Goal: Find specific page/section: Find specific page/section

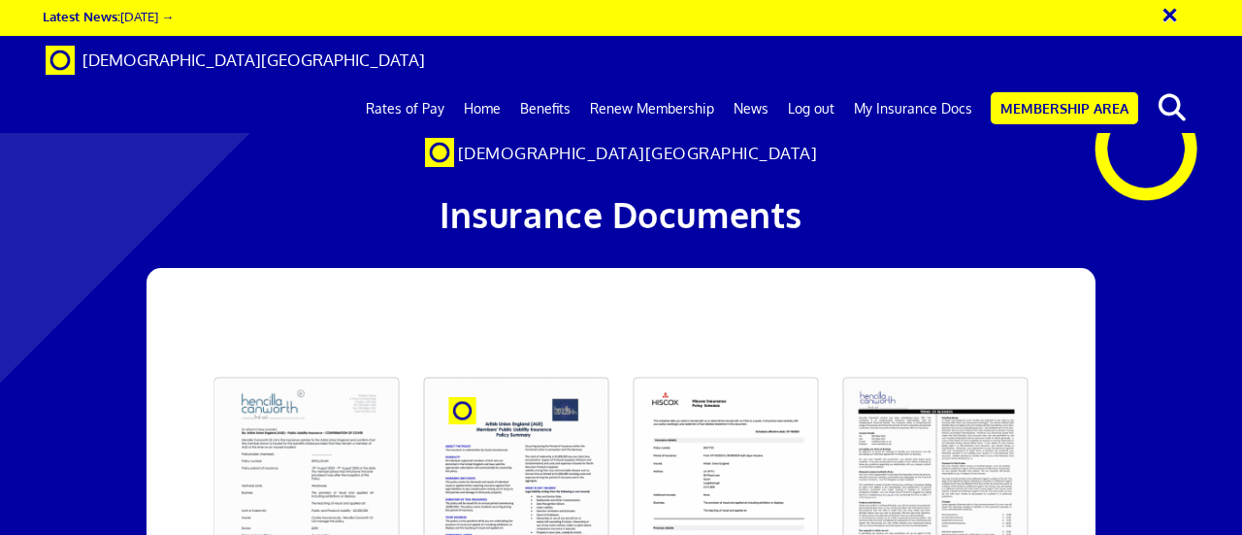
scroll to position [0, 4]
click at [906, 84] on link "My Insurance Docs" at bounding box center [913, 108] width 138 height 49
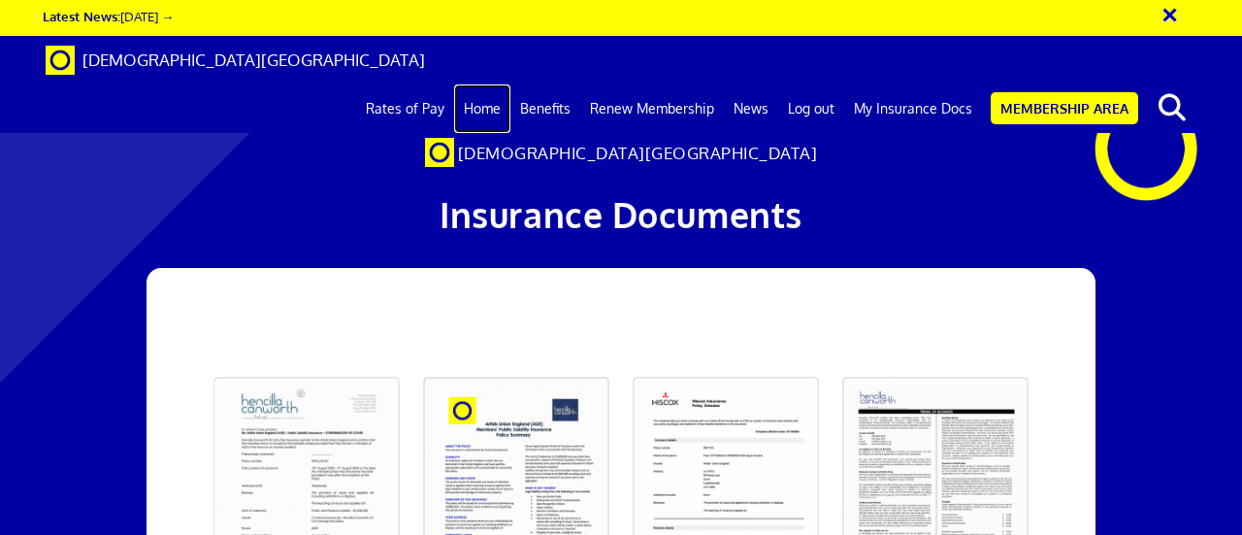
click at [483, 84] on link "Home" at bounding box center [482, 108] width 56 height 49
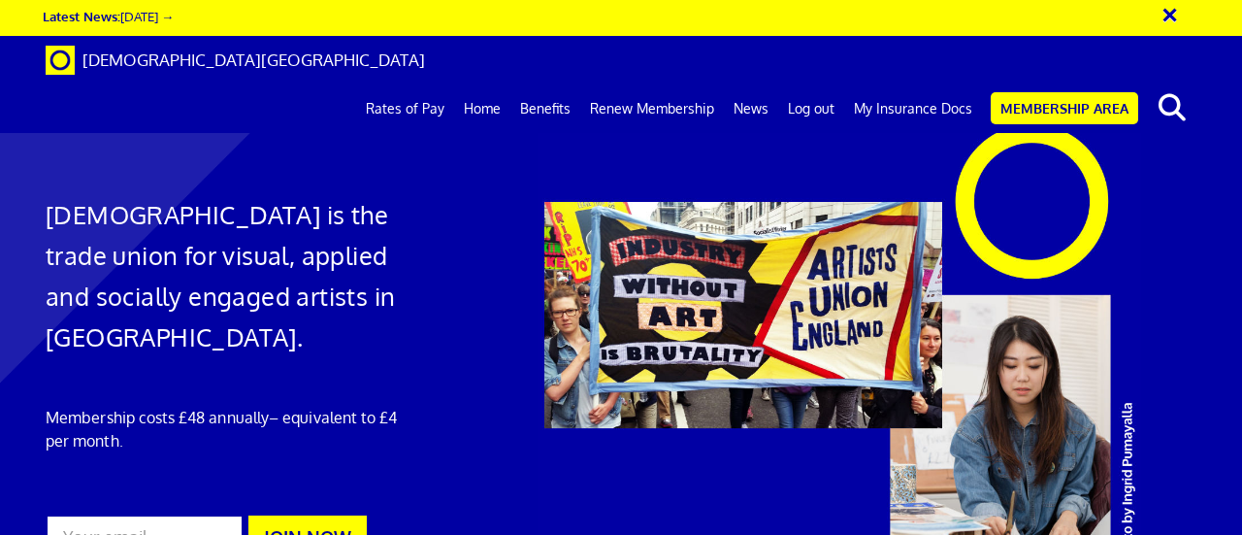
scroll to position [0, 4]
click at [904, 84] on link "My Insurance Docs" at bounding box center [913, 108] width 138 height 49
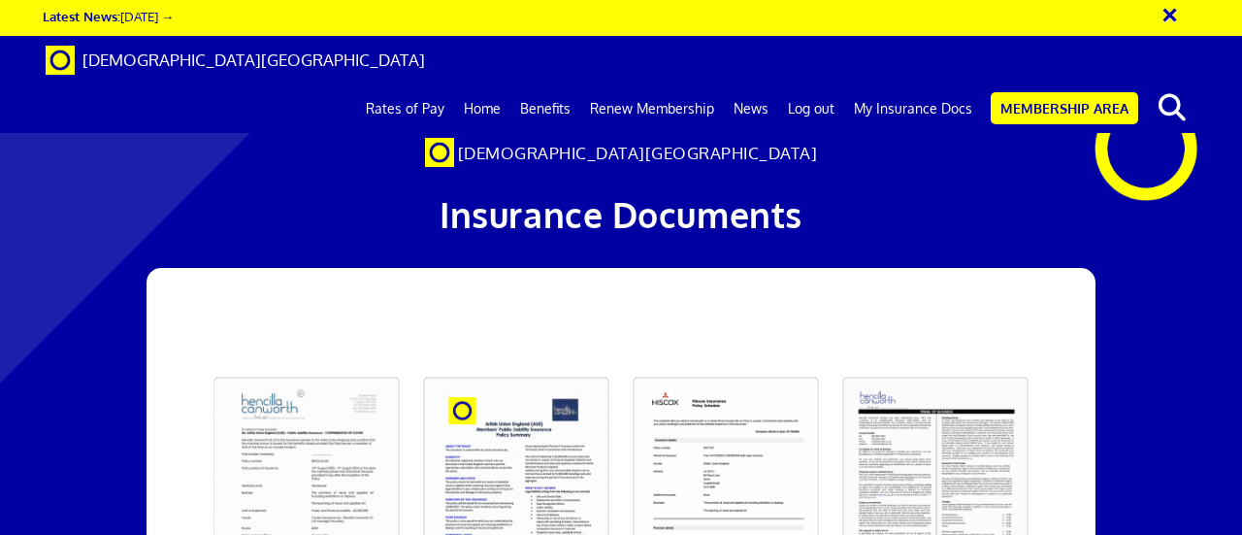
scroll to position [0, 4]
click at [814, 84] on link "Log out" at bounding box center [811, 108] width 66 height 49
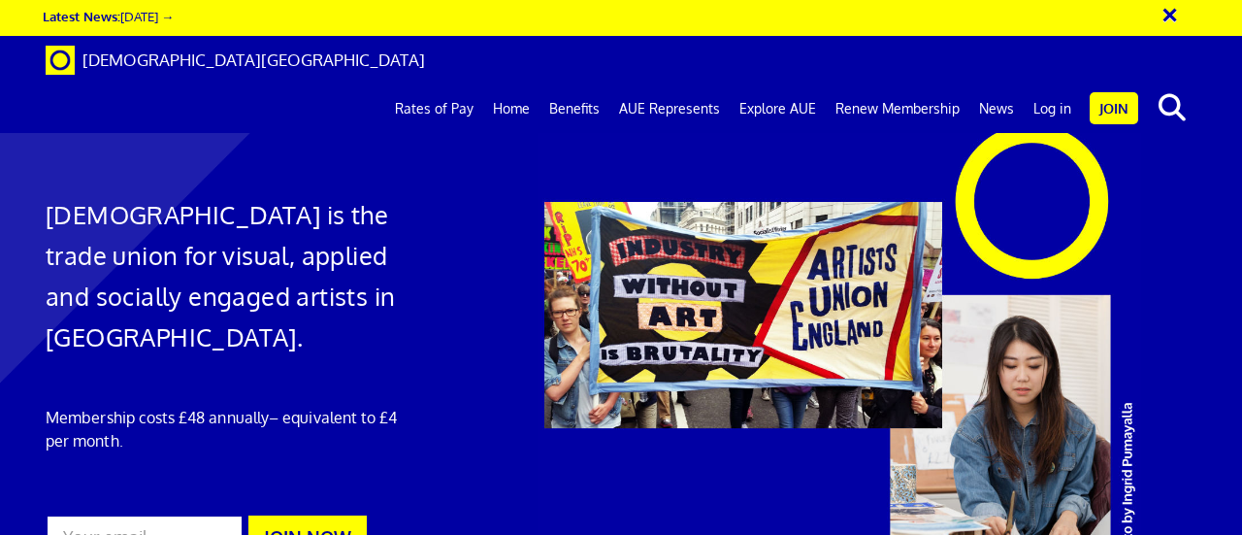
scroll to position [0, 4]
click at [1047, 84] on link "Log in" at bounding box center [1052, 108] width 57 height 49
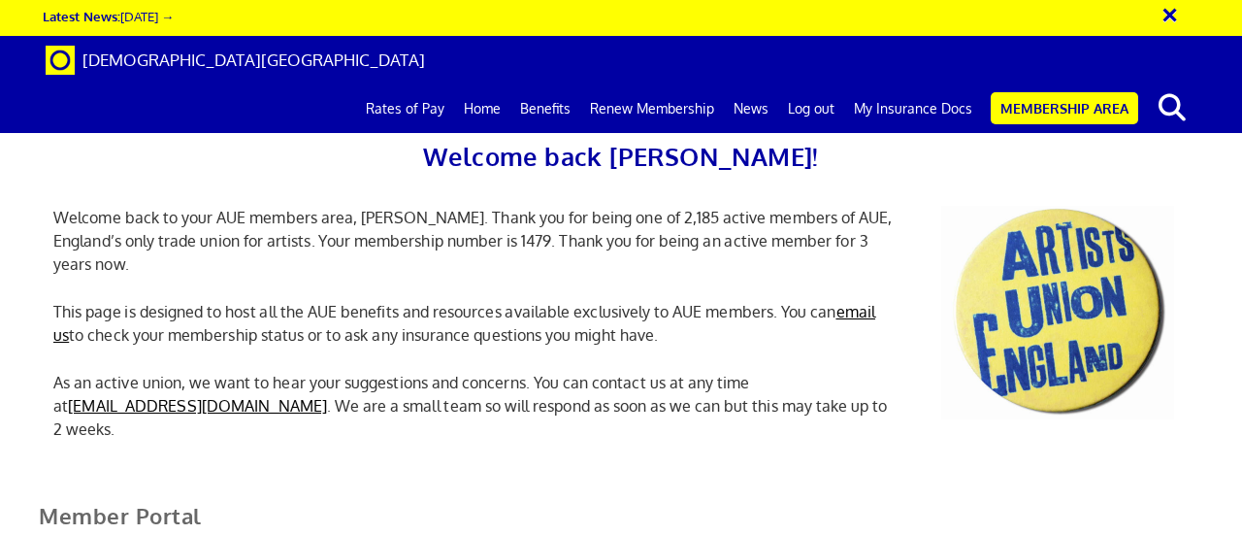
scroll to position [0, 6]
click at [899, 84] on link "My Insurance Docs" at bounding box center [913, 108] width 138 height 49
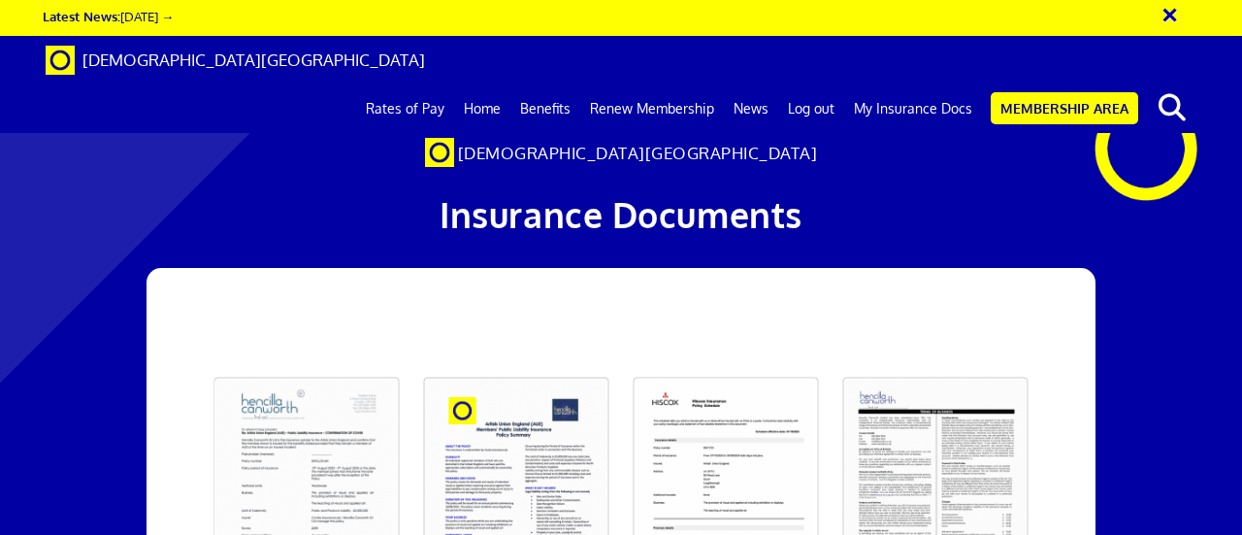
scroll to position [0, 4]
